Goal: Transaction & Acquisition: Purchase product/service

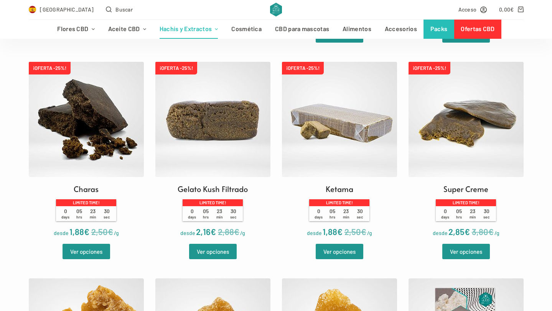
scroll to position [437, 0]
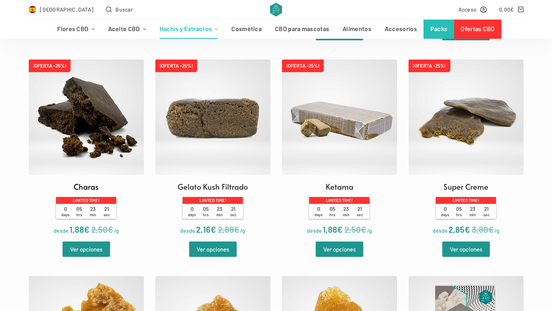
click at [90, 144] on img at bounding box center [86, 117] width 115 height 115
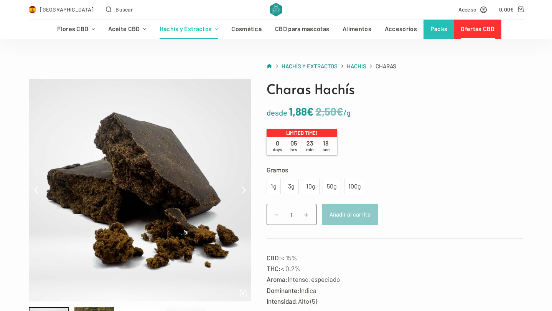
scroll to position [42, 0]
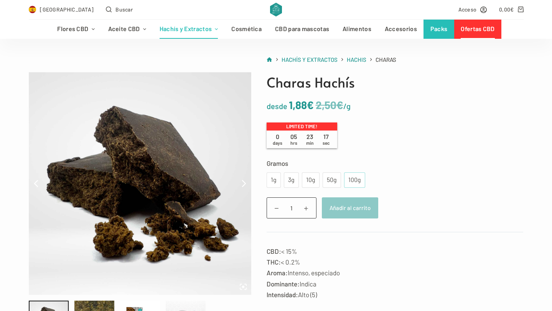
click at [357, 182] on div "100g" at bounding box center [355, 180] width 12 height 10
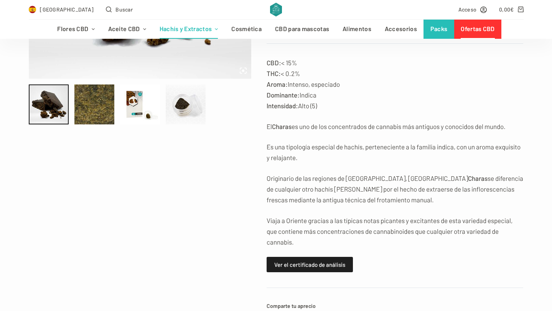
scroll to position [258, 0]
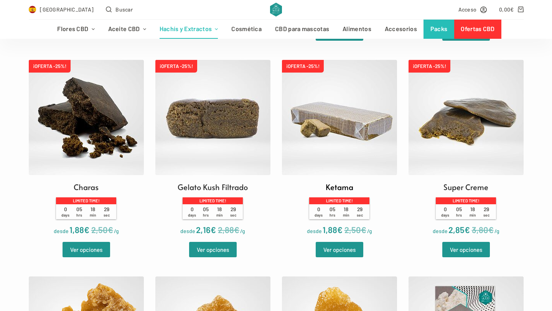
scroll to position [437, 0]
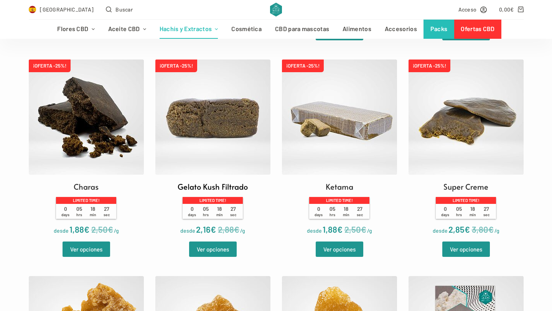
click at [212, 189] on h2 "Gelato Kush Filtrado" at bounding box center [213, 187] width 70 height 12
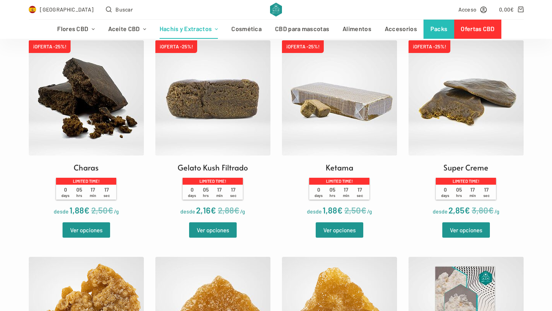
scroll to position [462, 0]
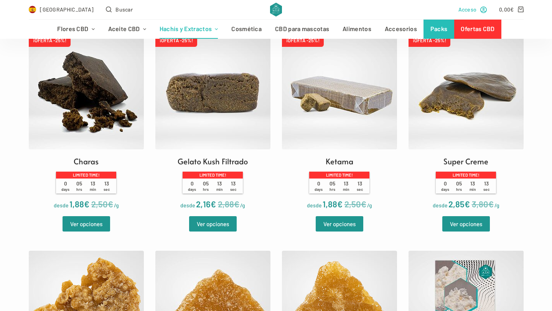
click at [469, 13] on span "Acceso" at bounding box center [468, 9] width 18 height 9
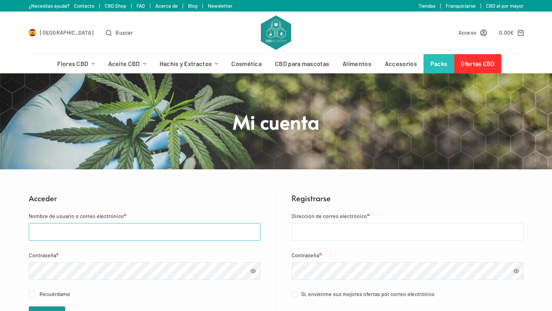
click at [102, 230] on input "Nombre de usuario o correo electrónico *" at bounding box center [145, 232] width 232 height 18
type input "mariobonardo1@gmail.com"
click at [253, 271] on span at bounding box center [253, 270] width 5 height 5
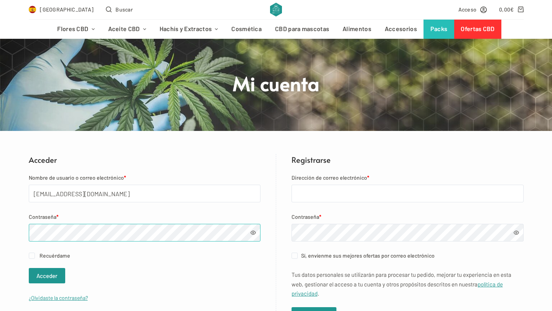
scroll to position [53, 0]
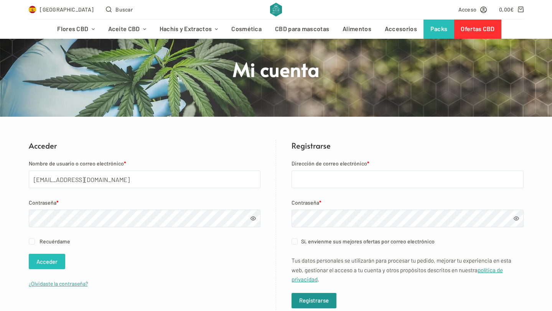
click at [51, 263] on button "Acceder" at bounding box center [47, 261] width 36 height 15
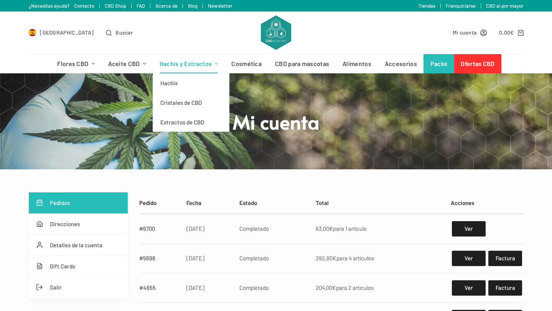
click at [175, 66] on link "Hachís y Extractos" at bounding box center [189, 63] width 72 height 19
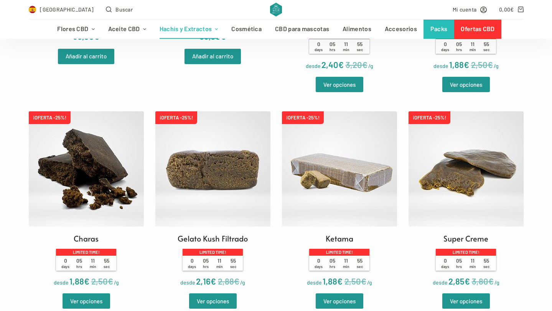
scroll to position [385, 0]
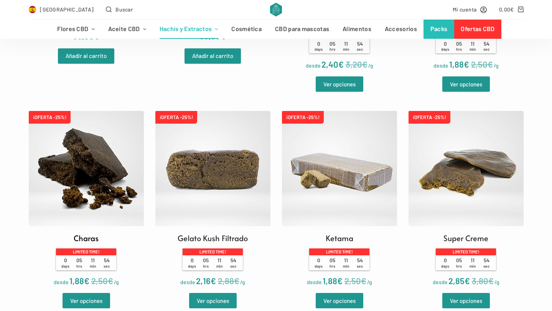
click at [92, 182] on img at bounding box center [86, 168] width 115 height 115
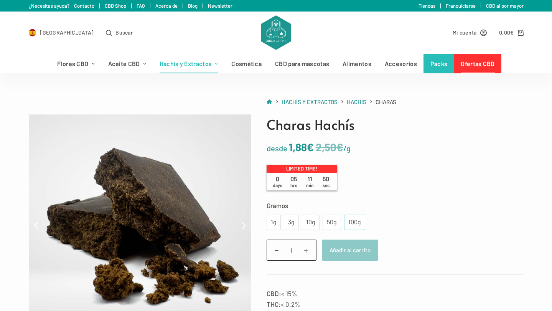
click at [355, 225] on div "100g" at bounding box center [355, 222] width 12 height 10
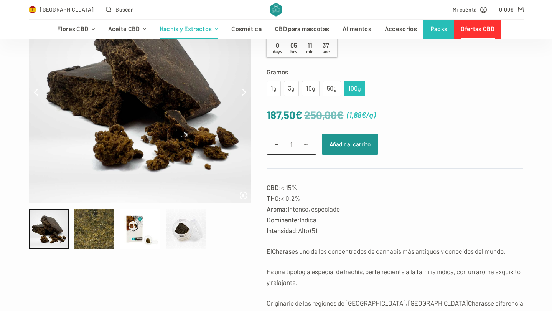
scroll to position [113, 0]
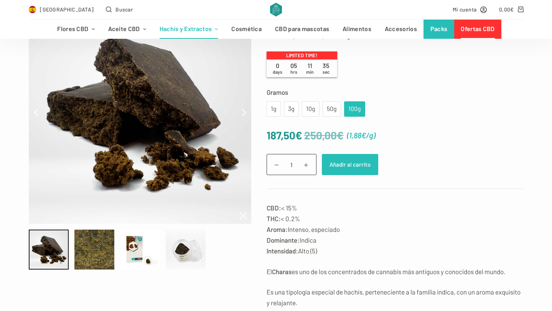
click at [351, 164] on button "Añadir al carrito" at bounding box center [350, 164] width 56 height 21
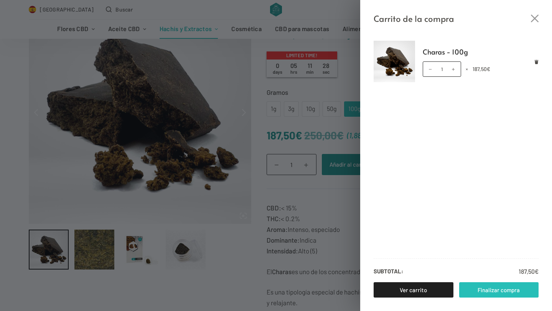
click at [485, 291] on link "Finalizar compra" at bounding box center [500, 289] width 80 height 15
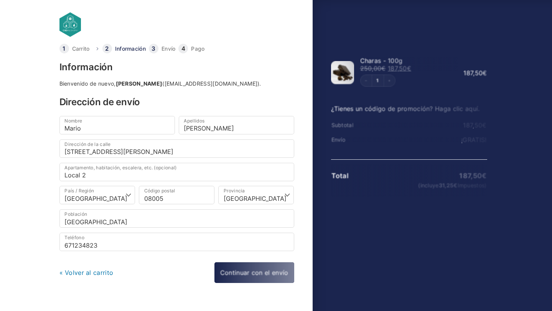
select select "B"
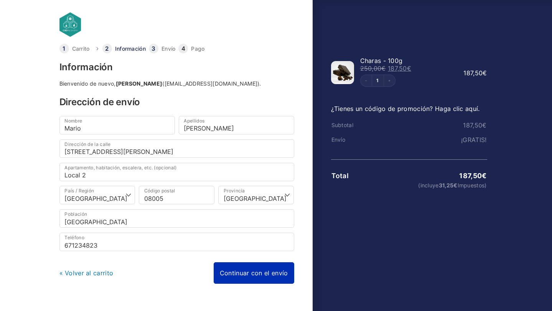
click at [259, 273] on link "Continuar con el envío" at bounding box center [254, 272] width 81 height 21
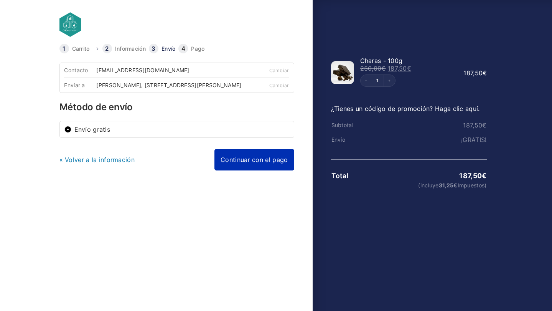
click at [253, 165] on link "Continuar con el pago" at bounding box center [254, 159] width 79 height 21
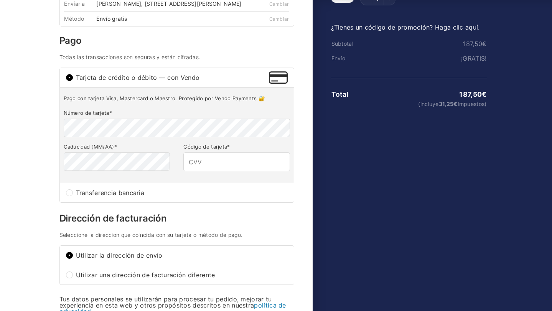
scroll to position [54, 0]
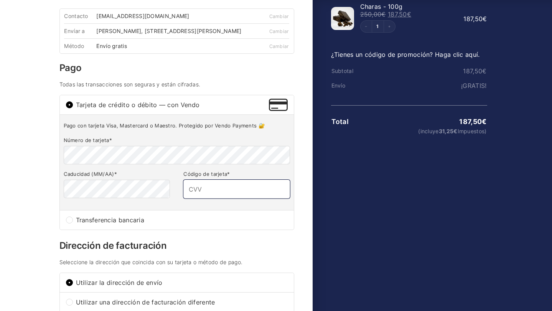
click at [214, 193] on input "Código de tarjeta *" at bounding box center [236, 189] width 106 height 18
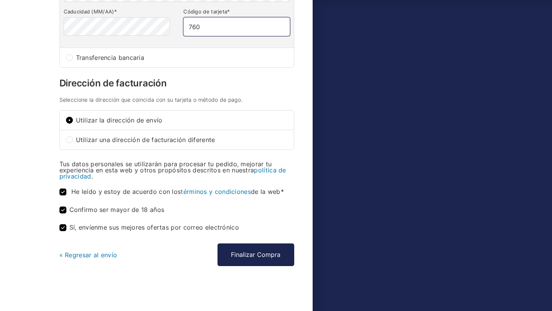
scroll to position [221, 0]
type input "760"
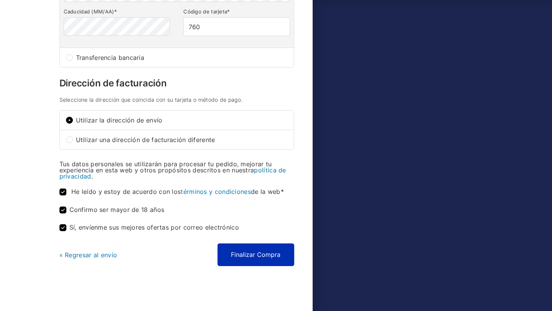
click at [247, 255] on button "Finalizar Compra" at bounding box center [256, 254] width 77 height 22
